Goal: Browse casually

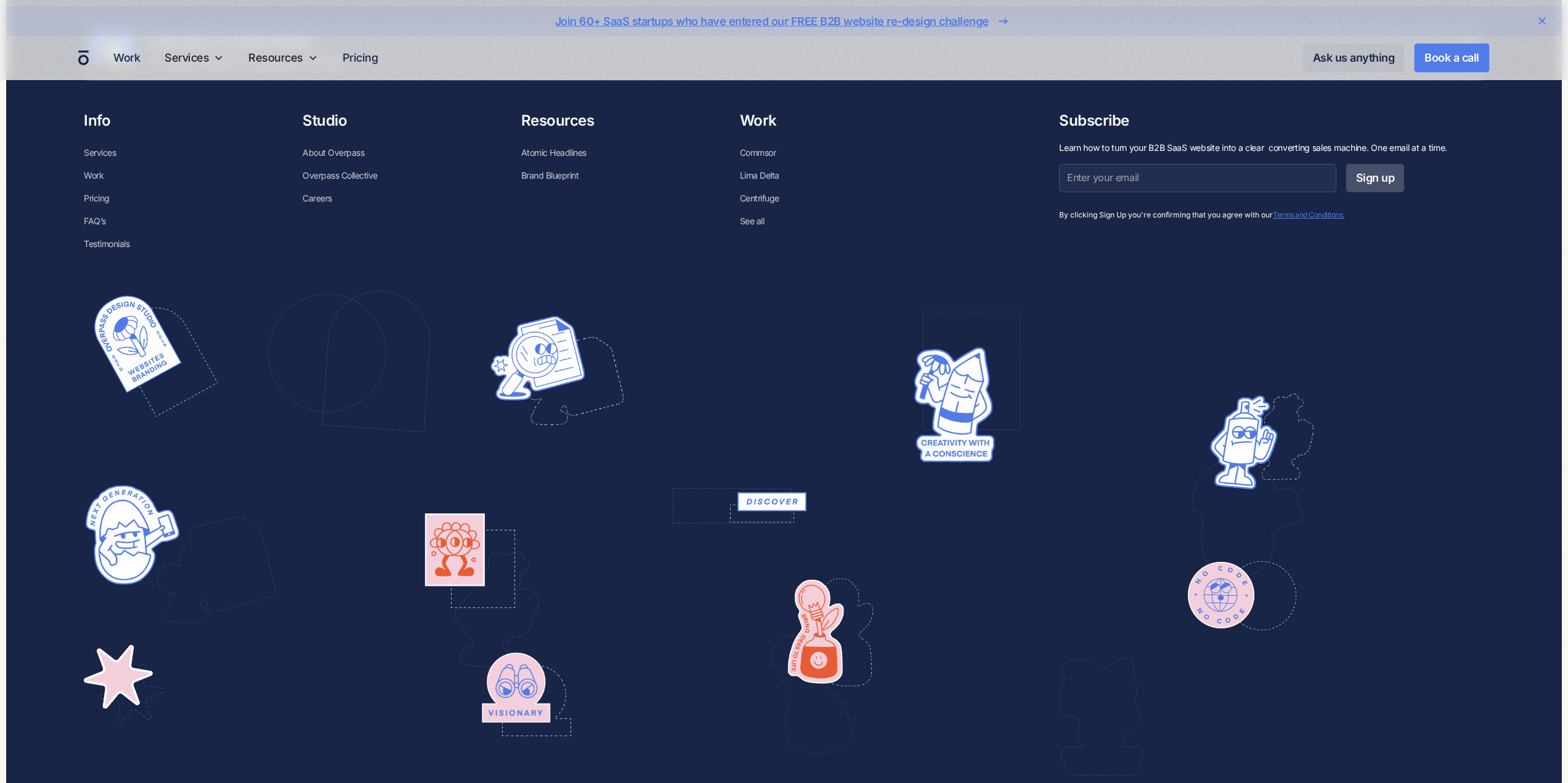
scroll to position [4434, 0]
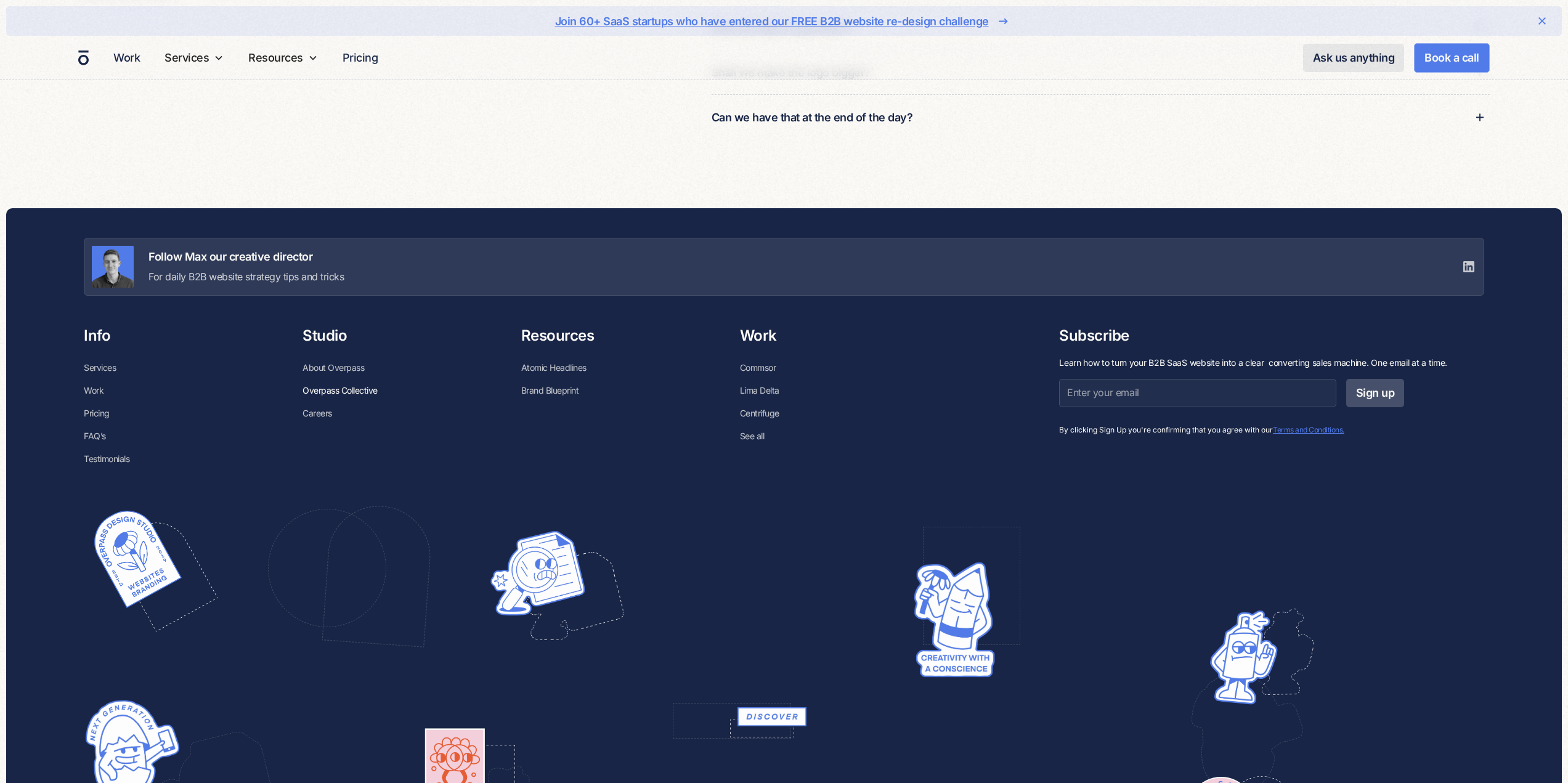
click at [334, 386] on link "Overpass Collective" at bounding box center [340, 390] width 75 height 23
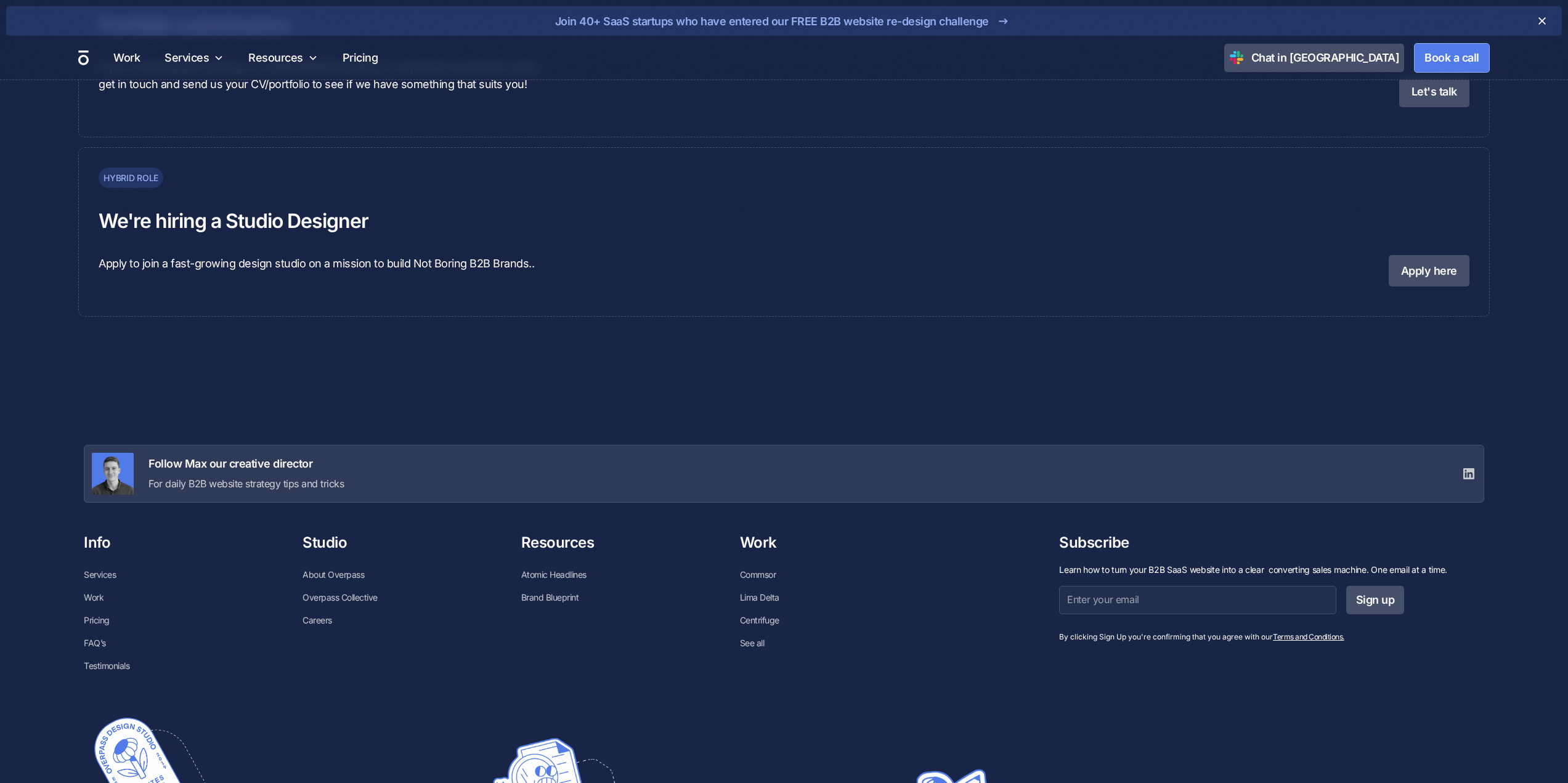
scroll to position [4065, 0]
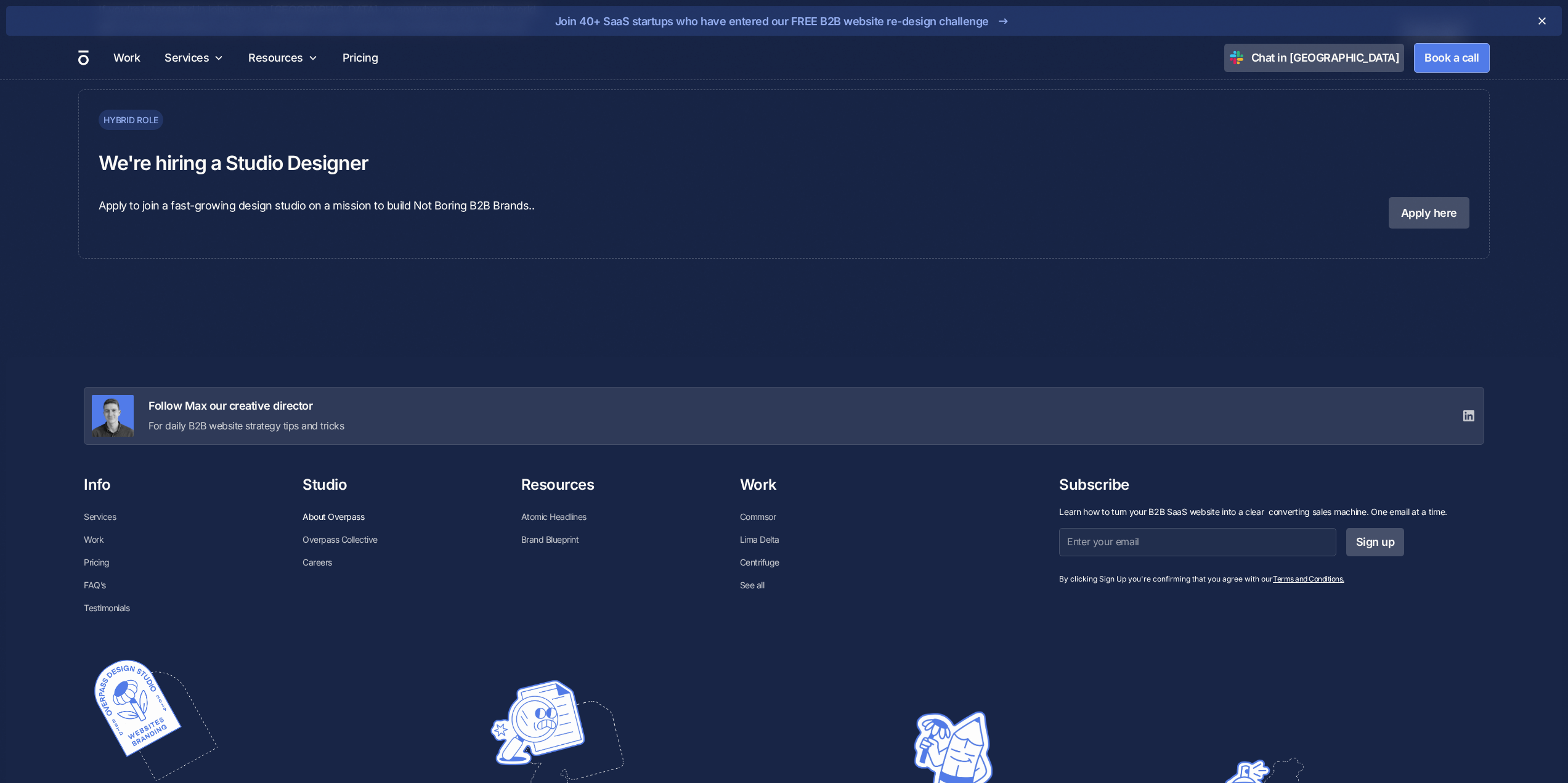
drag, startPoint x: 330, startPoint y: 564, endPoint x: 314, endPoint y: 522, distance: 44.9
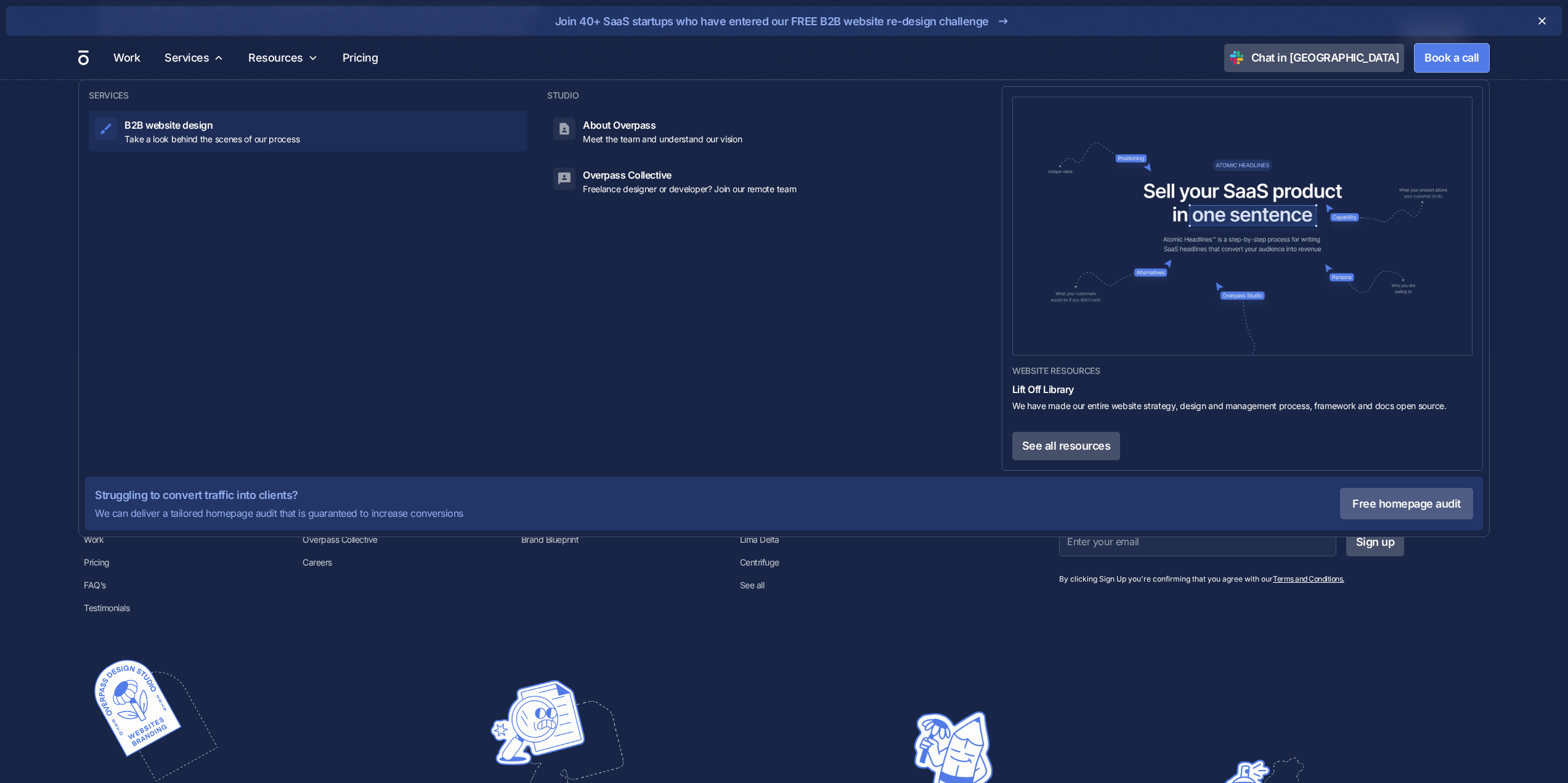
click at [244, 132] on p "Take a look behind the scenes of our process" at bounding box center [212, 138] width 175 height 13
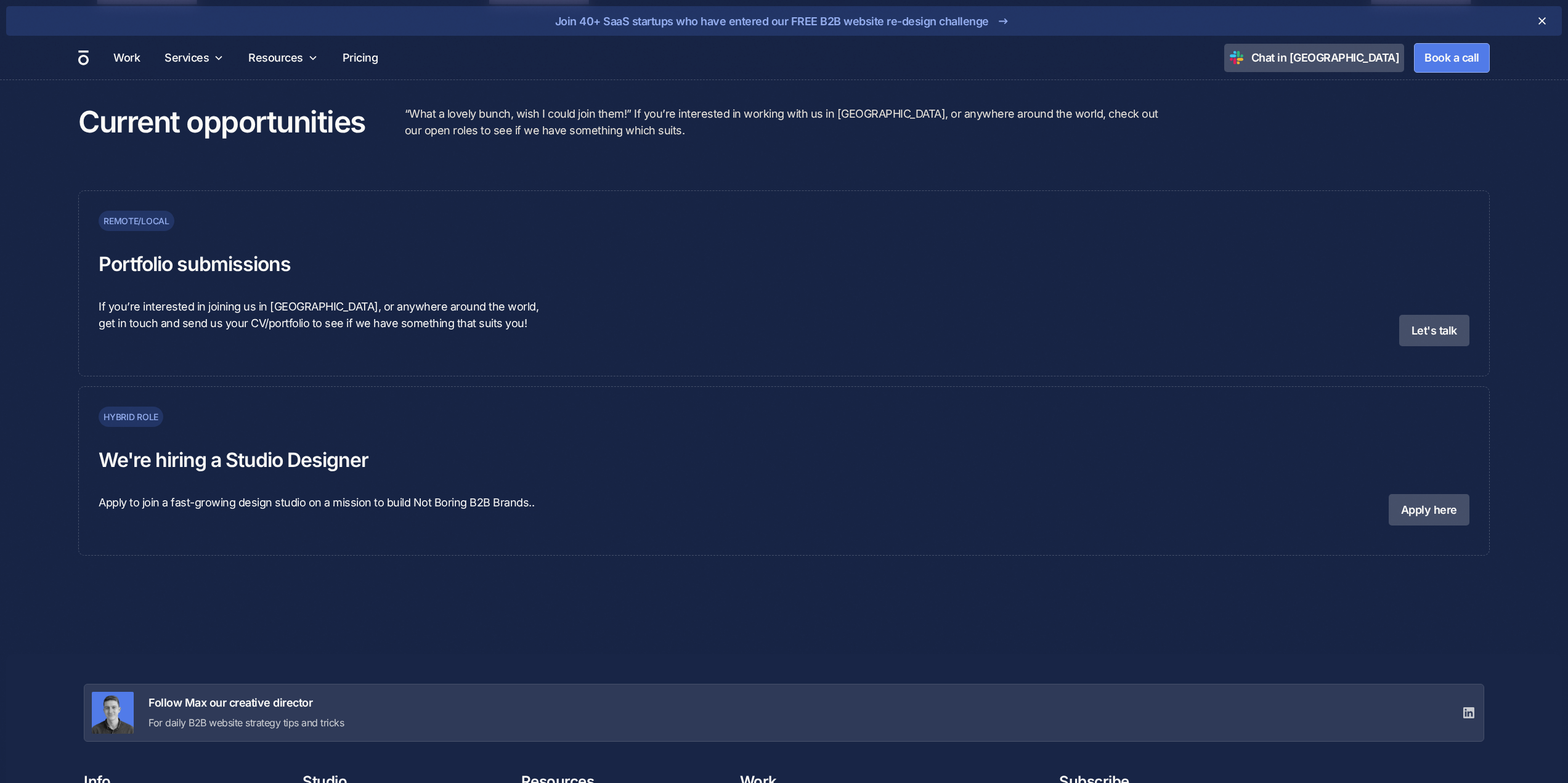
scroll to position [4075, 0]
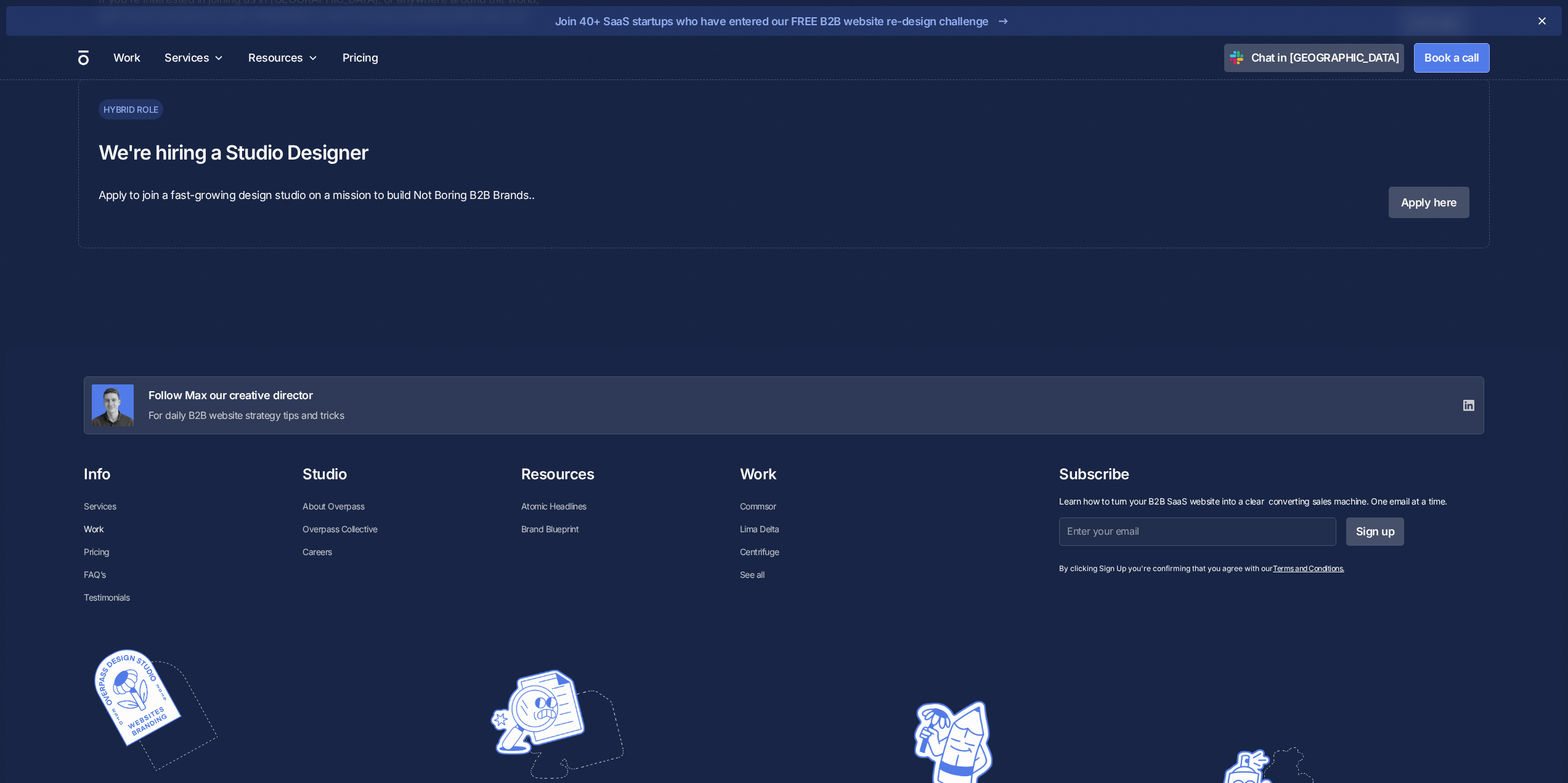
click at [87, 532] on link "Work" at bounding box center [93, 528] width 19 height 23
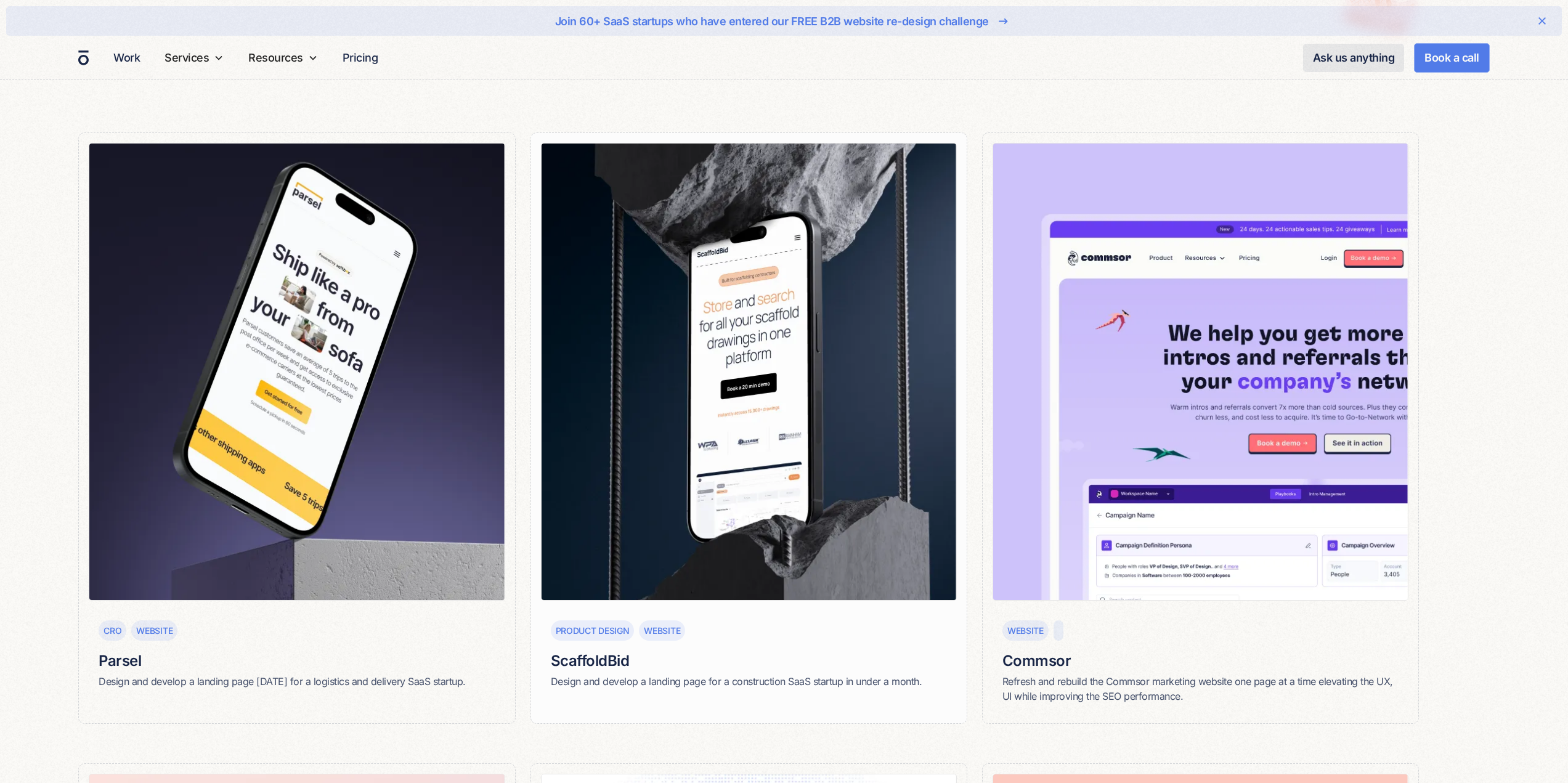
scroll to position [185, 0]
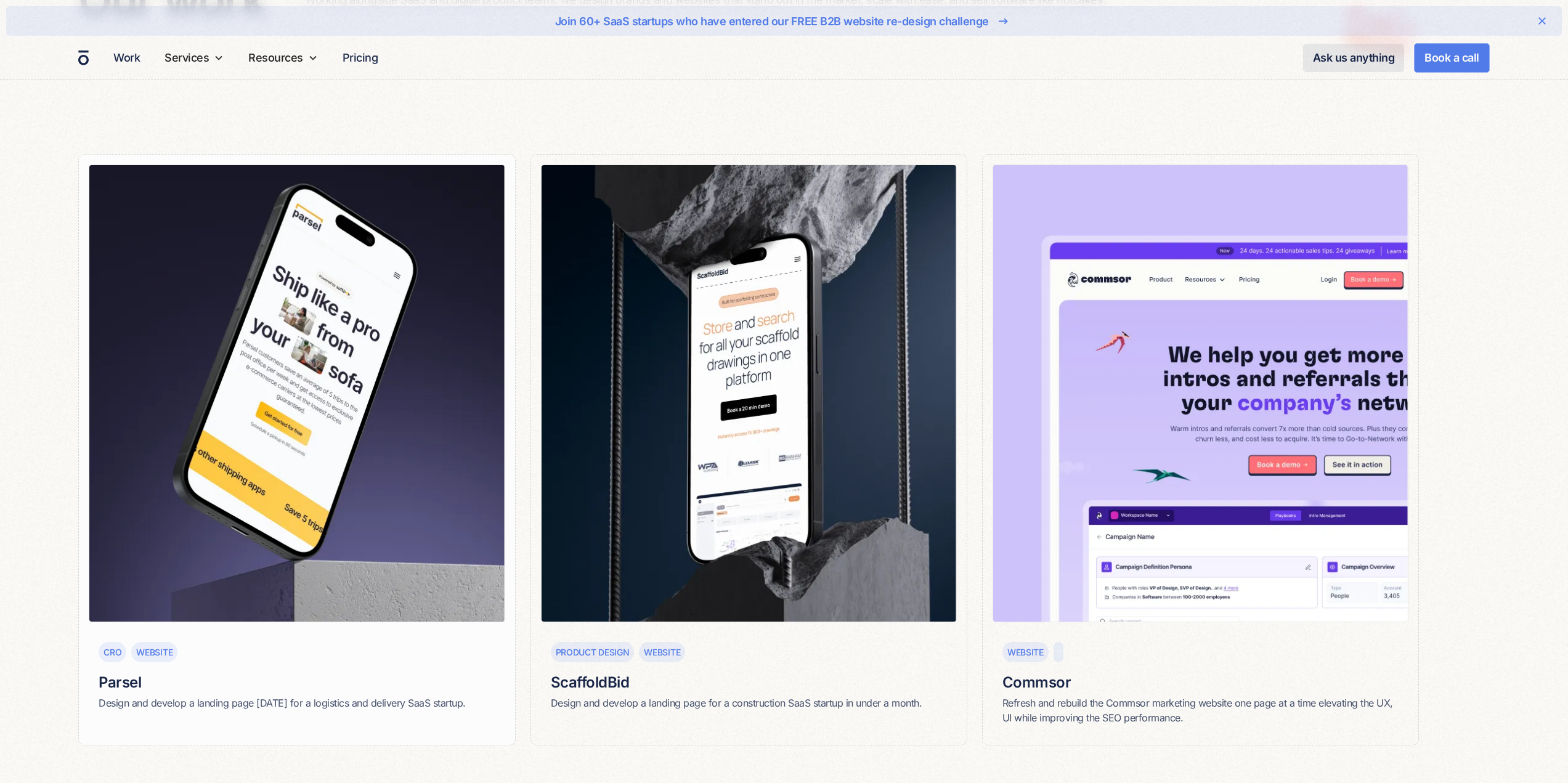
click at [402, 391] on img at bounding box center [296, 394] width 416 height 458
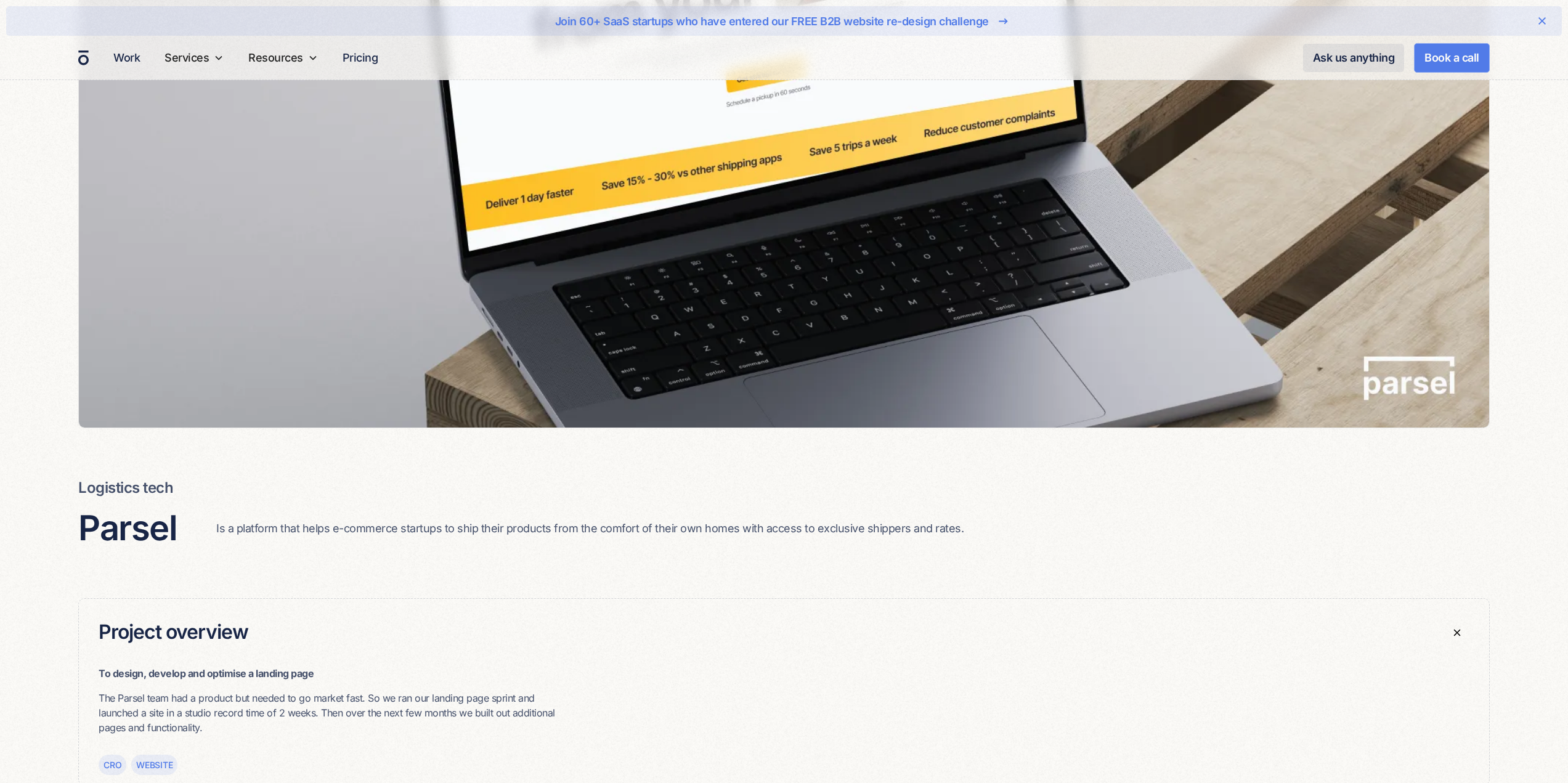
scroll to position [728, 0]
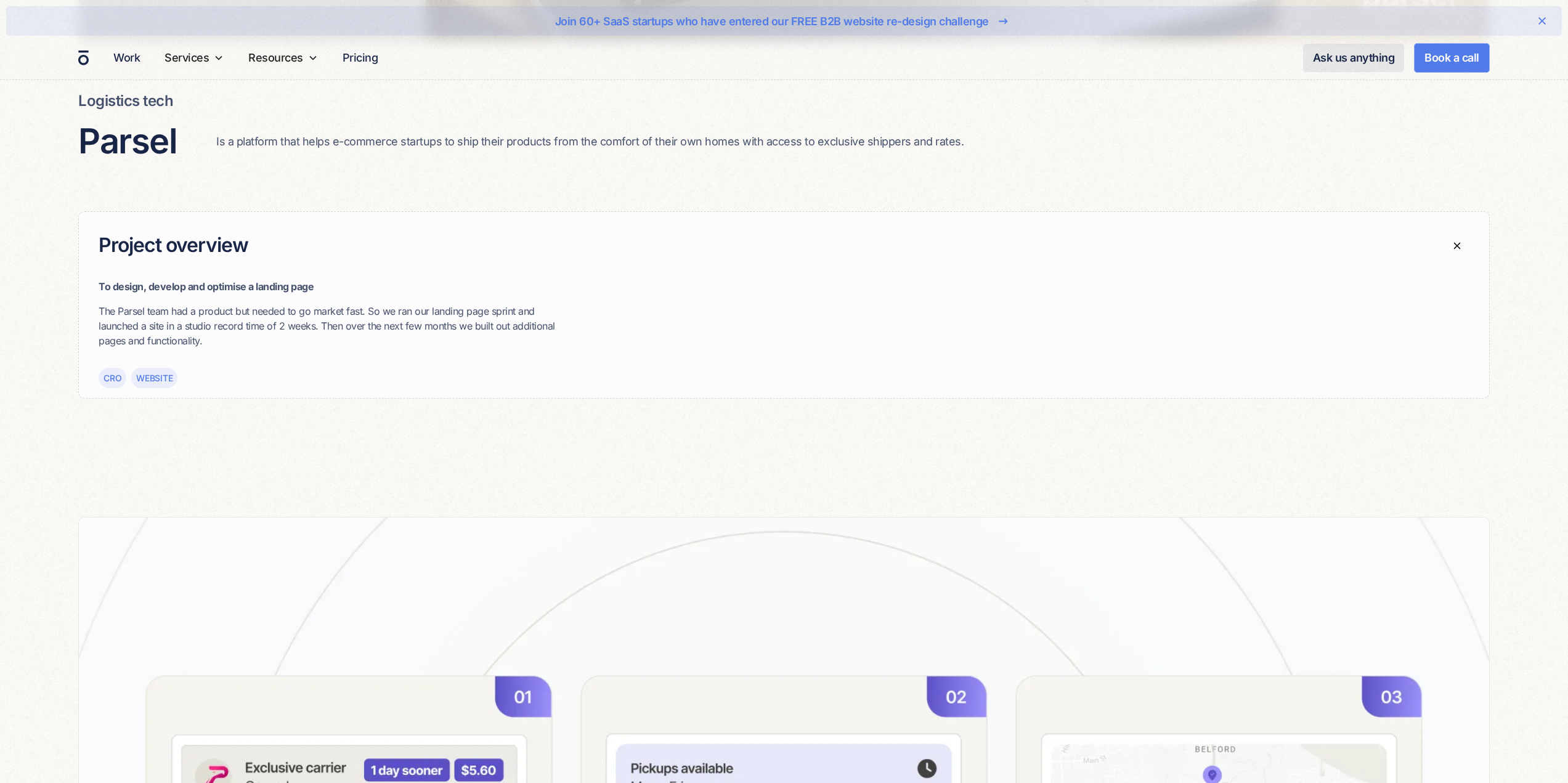
click at [155, 380] on div "Website" at bounding box center [154, 378] width 37 height 13
click at [1457, 244] on img at bounding box center [1457, 246] width 21 height 21
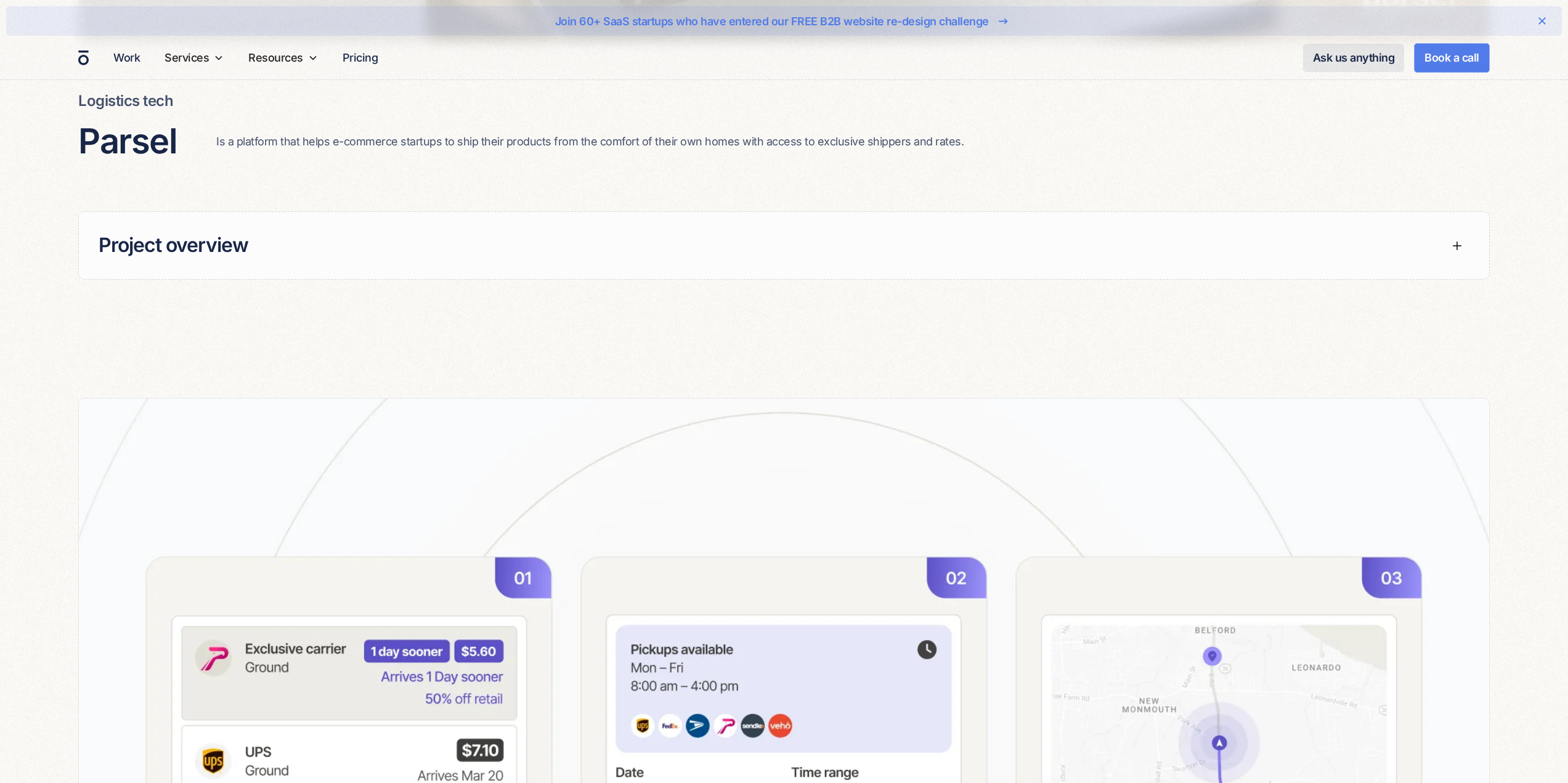
click at [1457, 244] on img at bounding box center [1457, 246] width 15 height 15
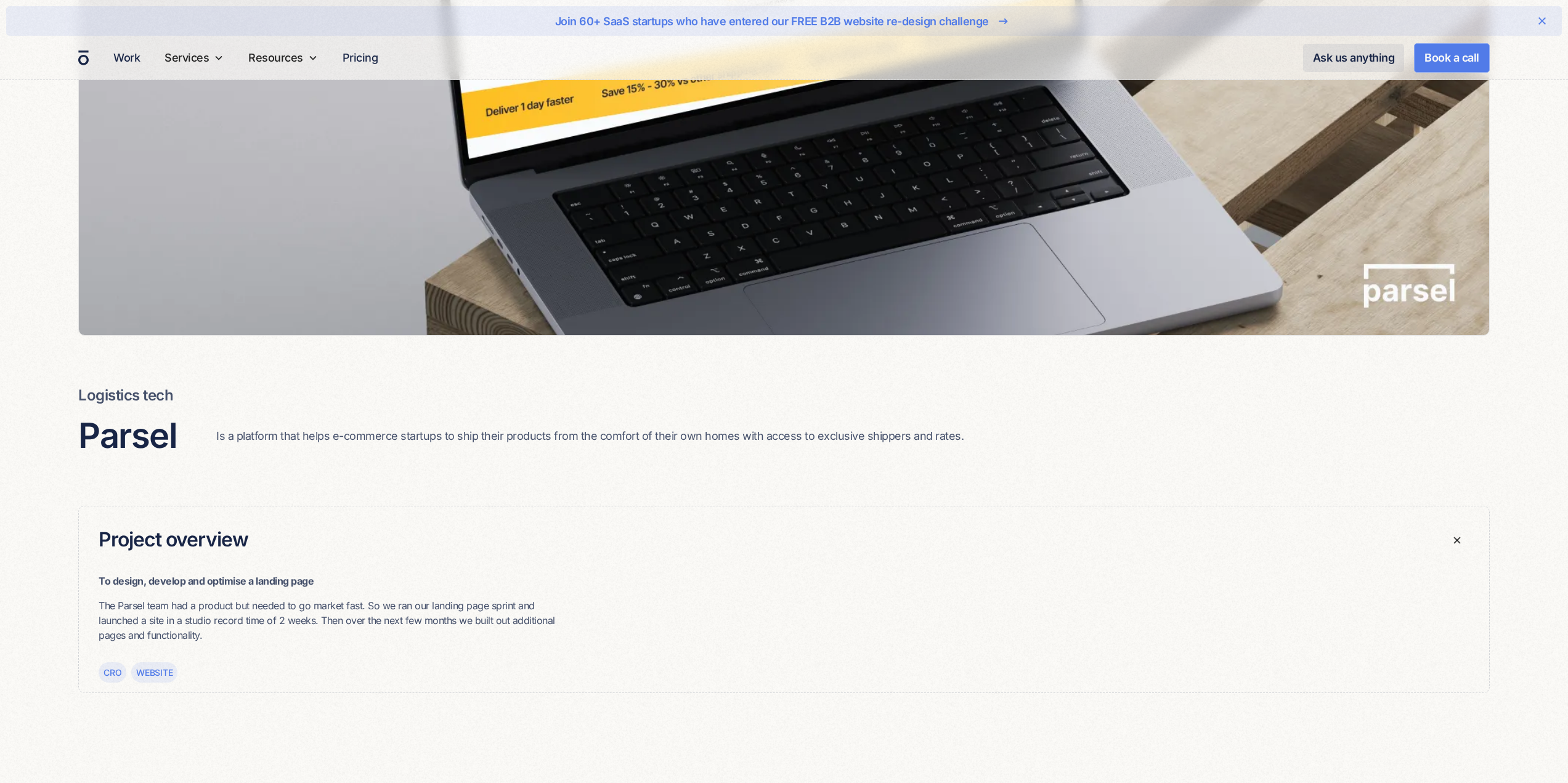
scroll to position [420, 0]
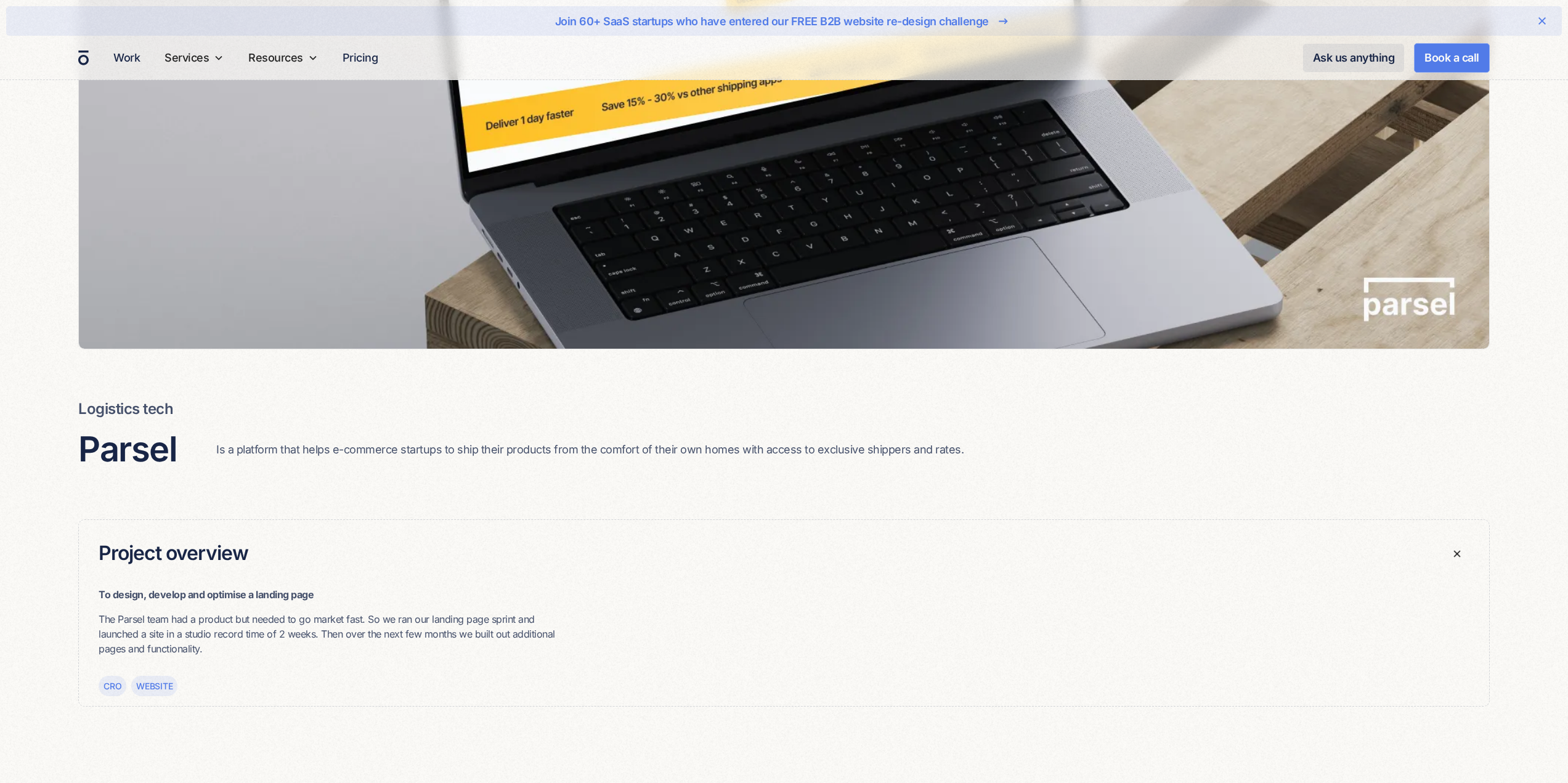
click at [116, 440] on h3 "Parsel" at bounding box center [127, 450] width 98 height 42
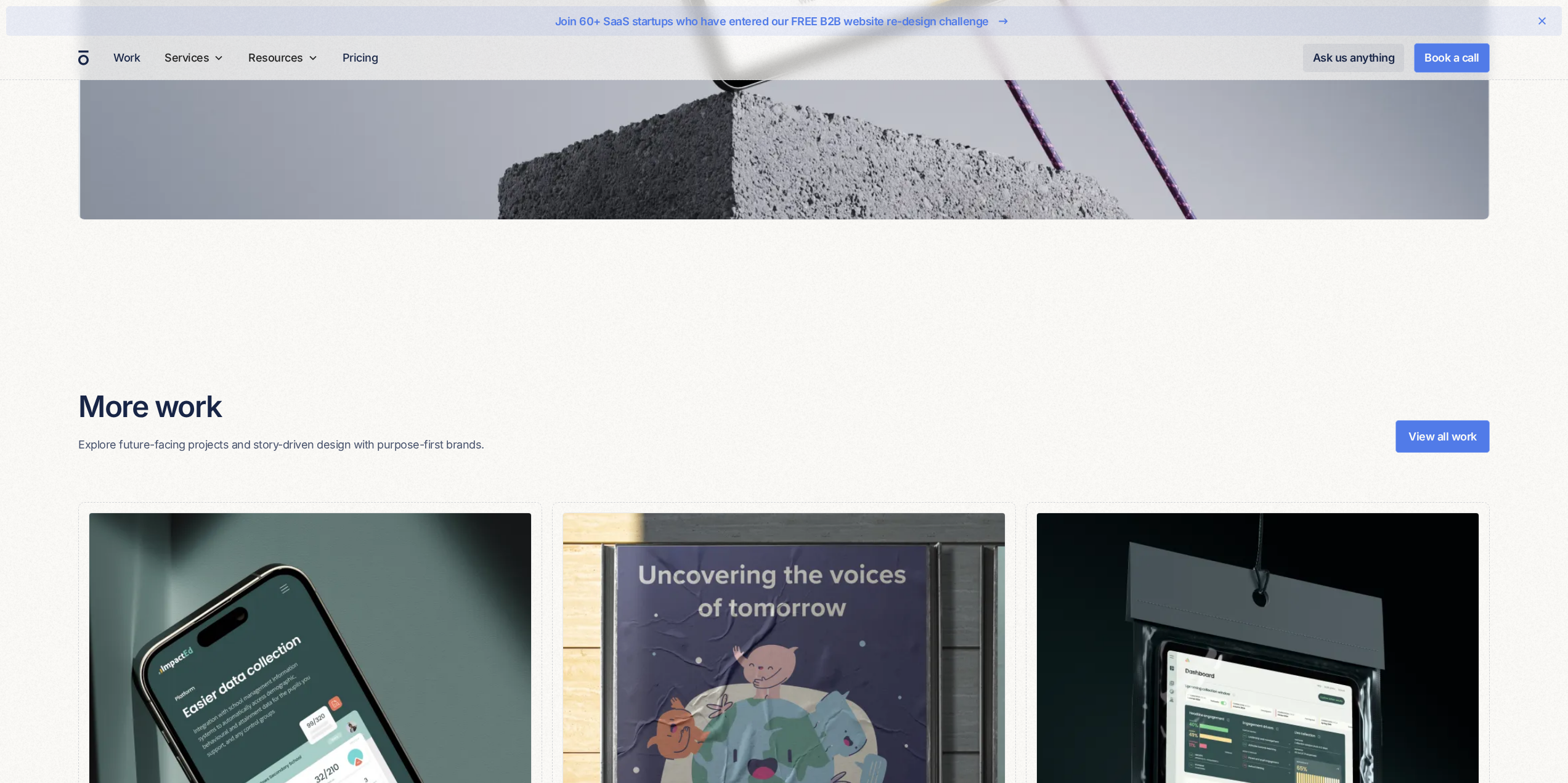
scroll to position [7946, 0]
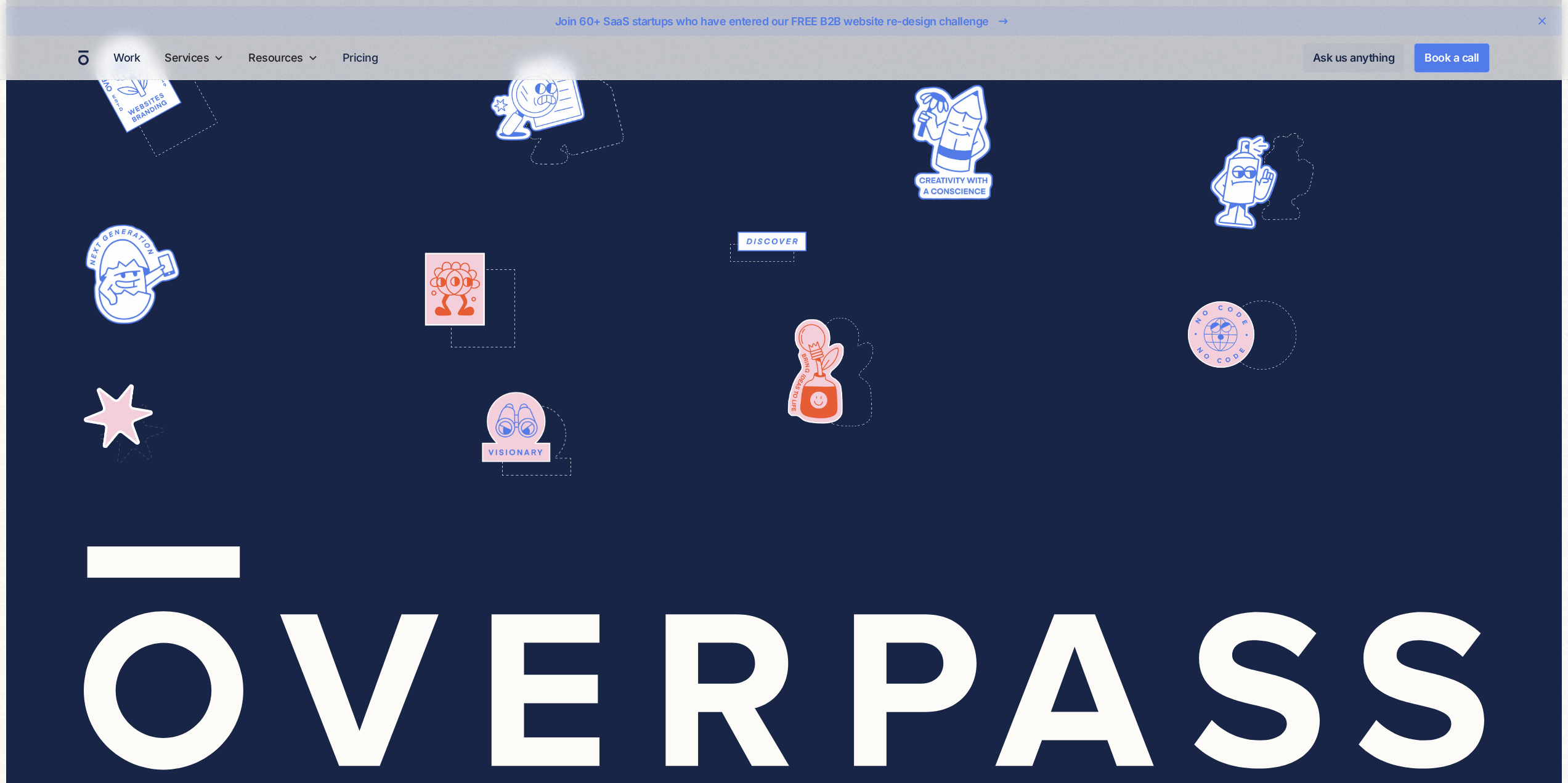
scroll to position [5175, 0]
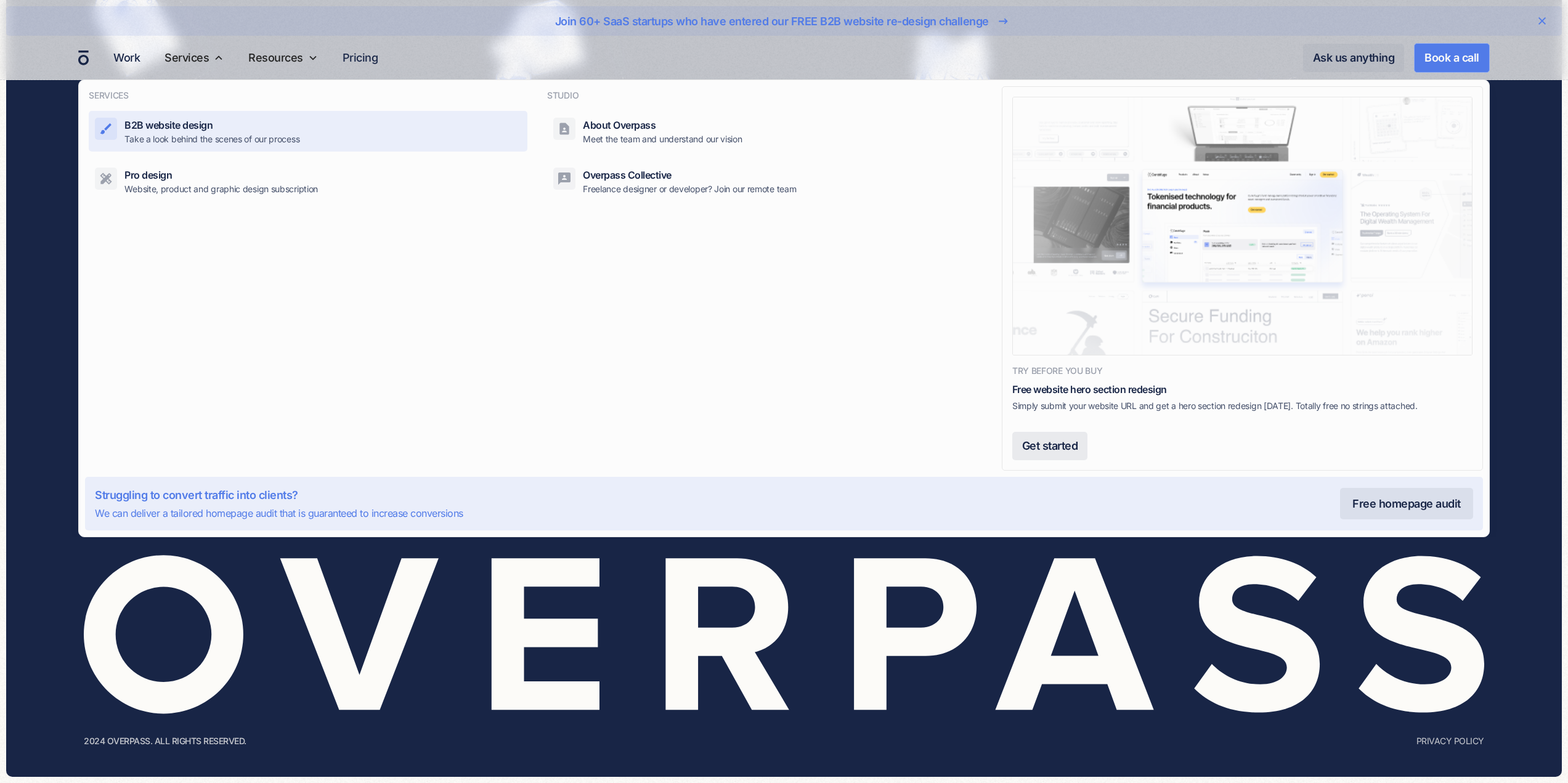
click at [197, 136] on p "Take a look behind the scenes of our process" at bounding box center [212, 138] width 175 height 13
